Goal: Check status: Check status

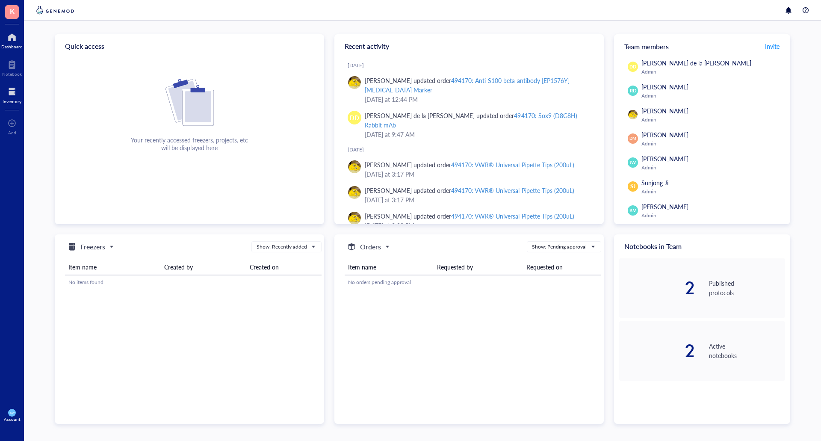
click at [14, 92] on div at bounding box center [12, 92] width 19 height 14
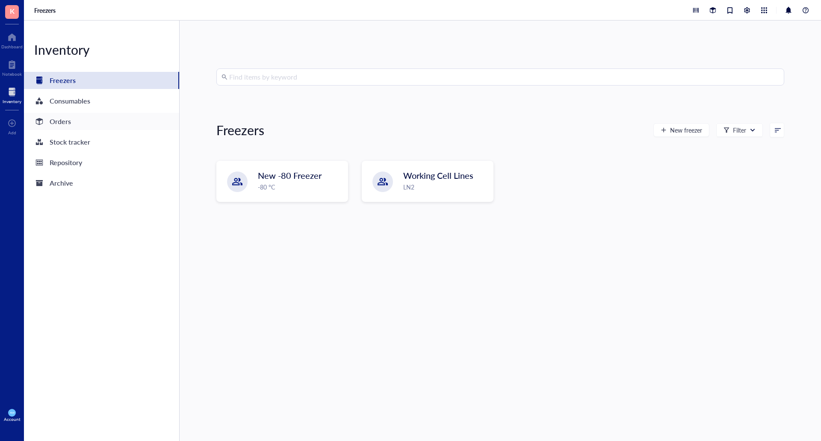
click at [61, 121] on div "Orders" at bounding box center [60, 122] width 21 height 12
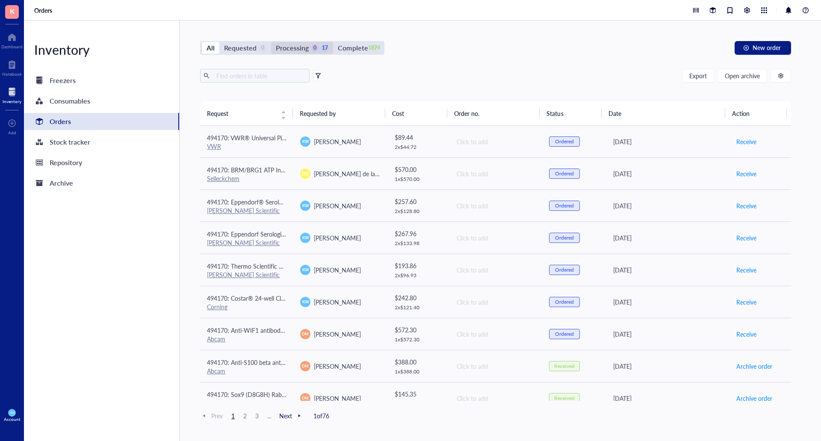
click at [299, 45] on div "Processing" at bounding box center [292, 48] width 33 height 12
click at [271, 42] on input "Processing 0 17" at bounding box center [271, 42] width 0 height 0
click at [208, 44] on div "All" at bounding box center [211, 48] width 8 height 12
click at [202, 42] on input "All" at bounding box center [202, 42] width 0 height 0
